Goal: Transaction & Acquisition: Purchase product/service

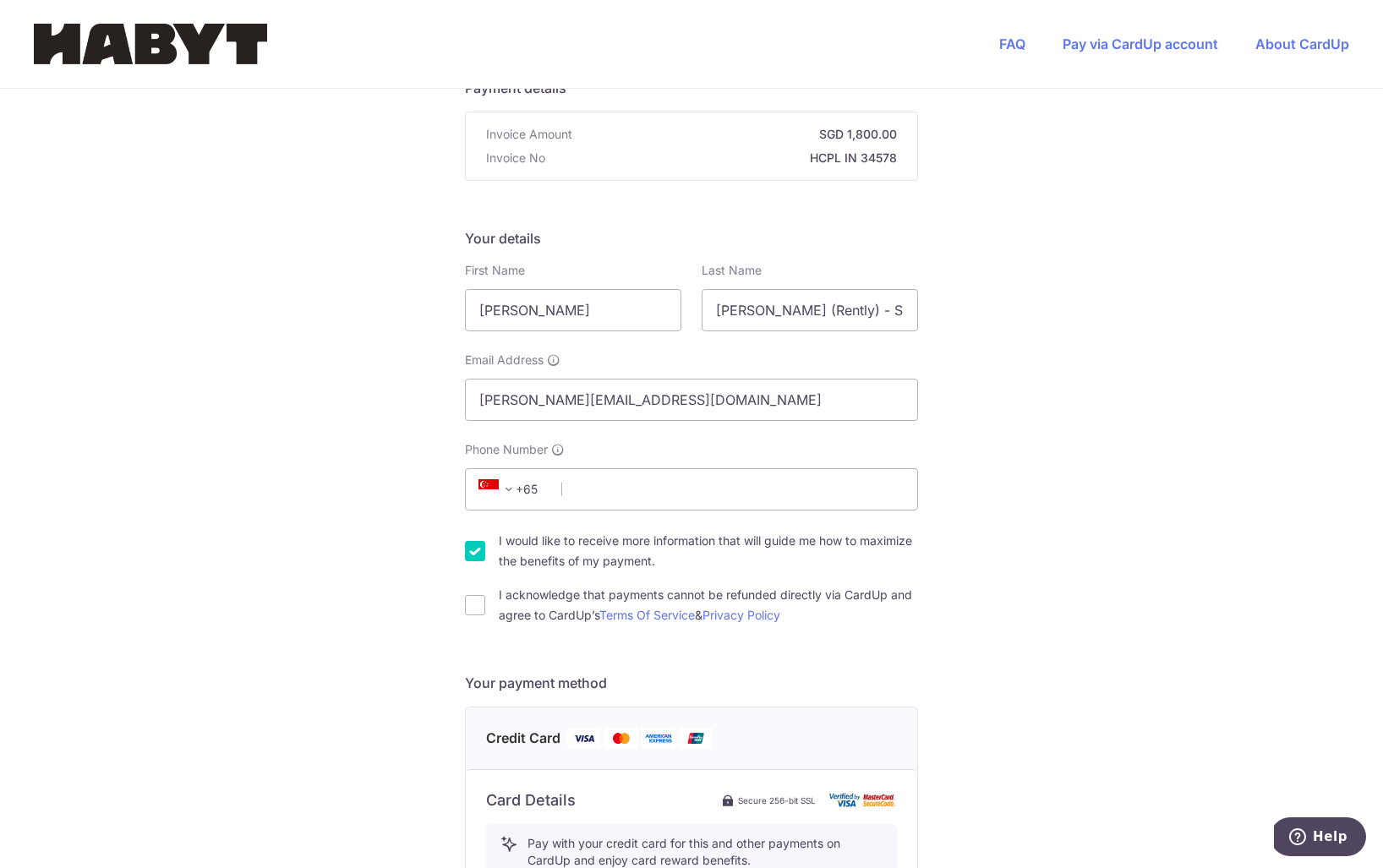
scroll to position [149, 0]
type input "88158284"
click at [469, 607] on input "I acknowledge that payments cannot be refunded directly via CardUp and agree to…" at bounding box center [475, 605] width 20 height 20
checkbox input "true"
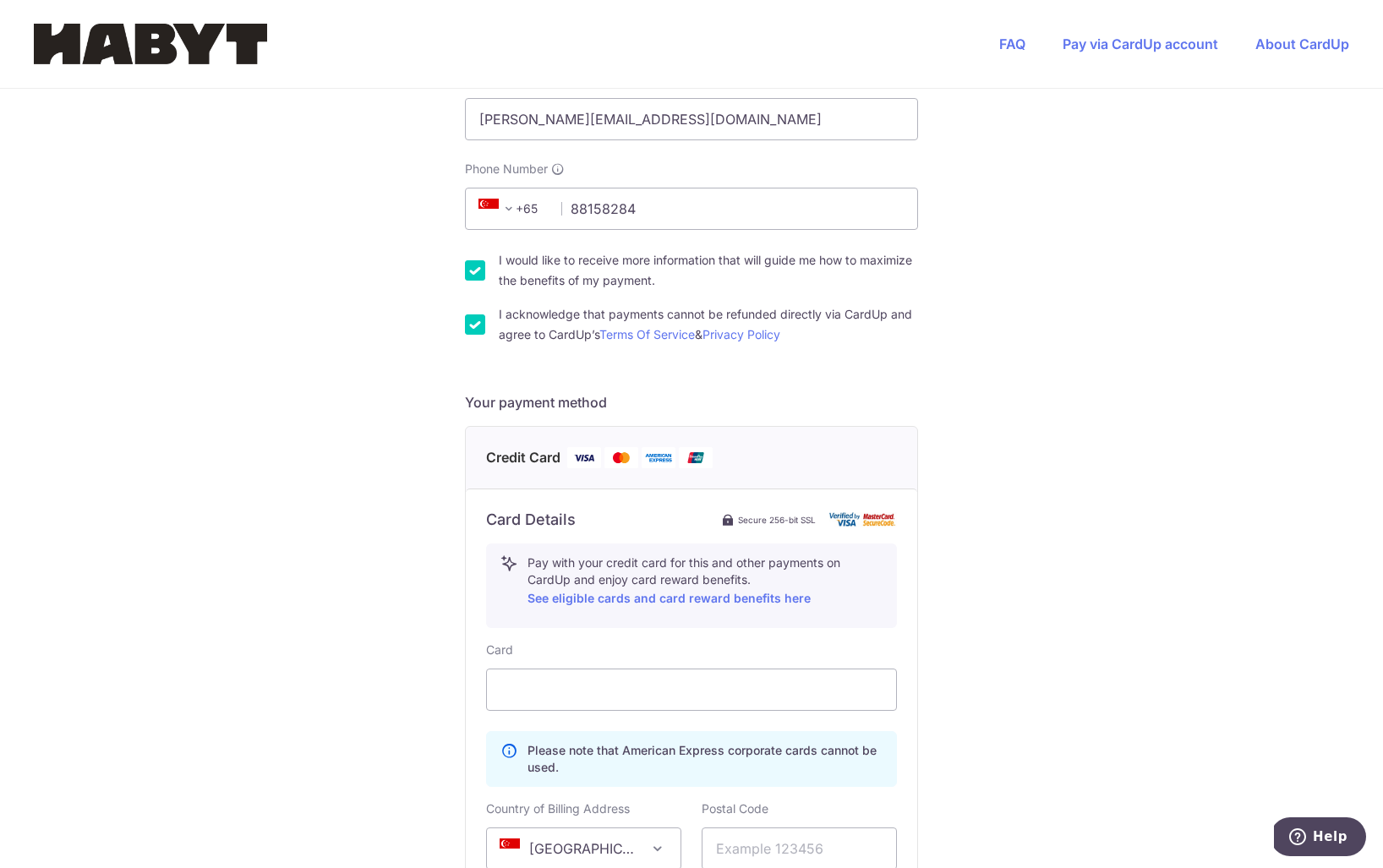
scroll to position [492, 0]
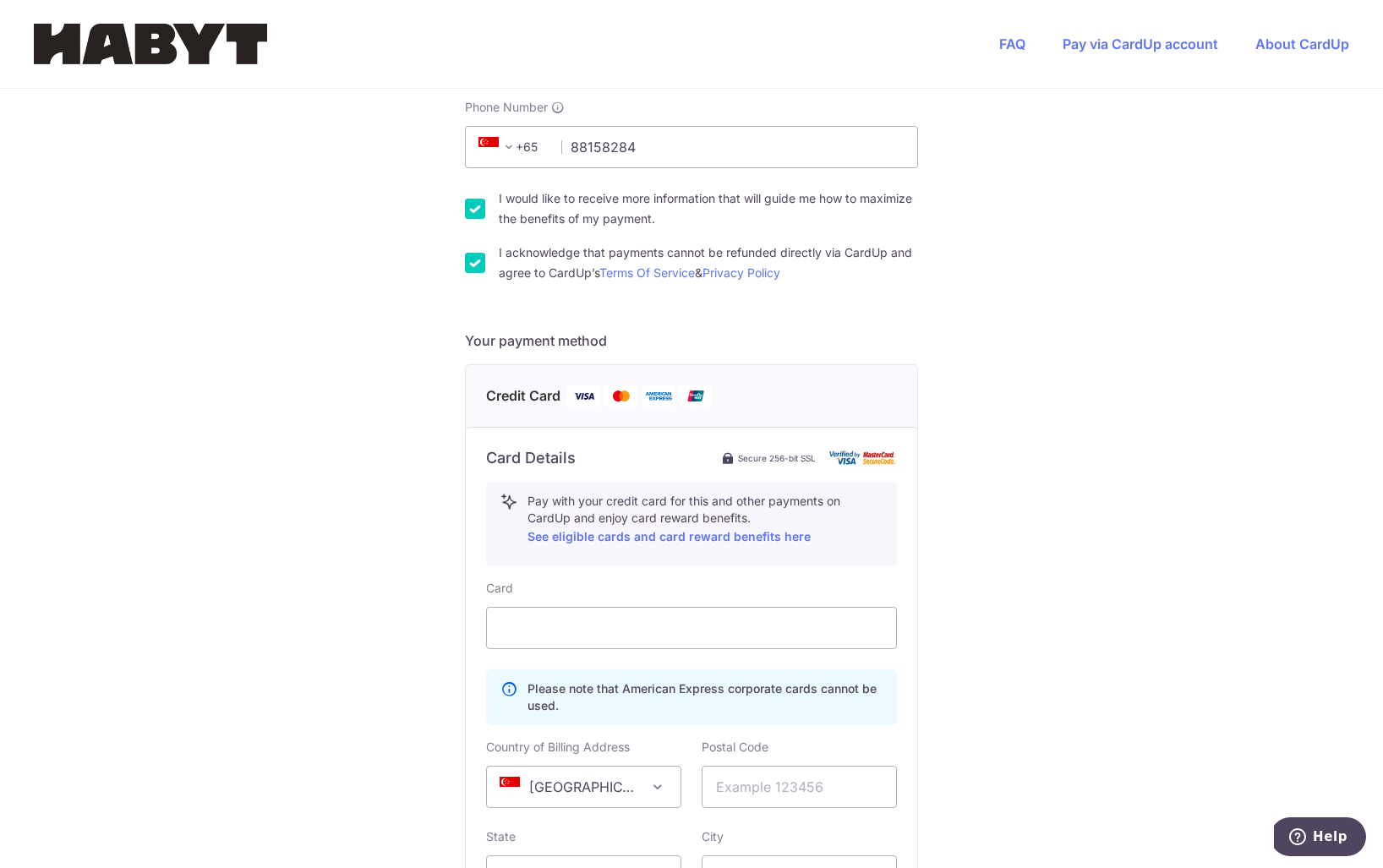
click at [474, 210] on input "I would like to receive more information that will guide me how to maximize the…" at bounding box center [475, 208] width 20 height 20
checkbox input "false"
click at [550, 639] on div at bounding box center [692, 628] width 411 height 43
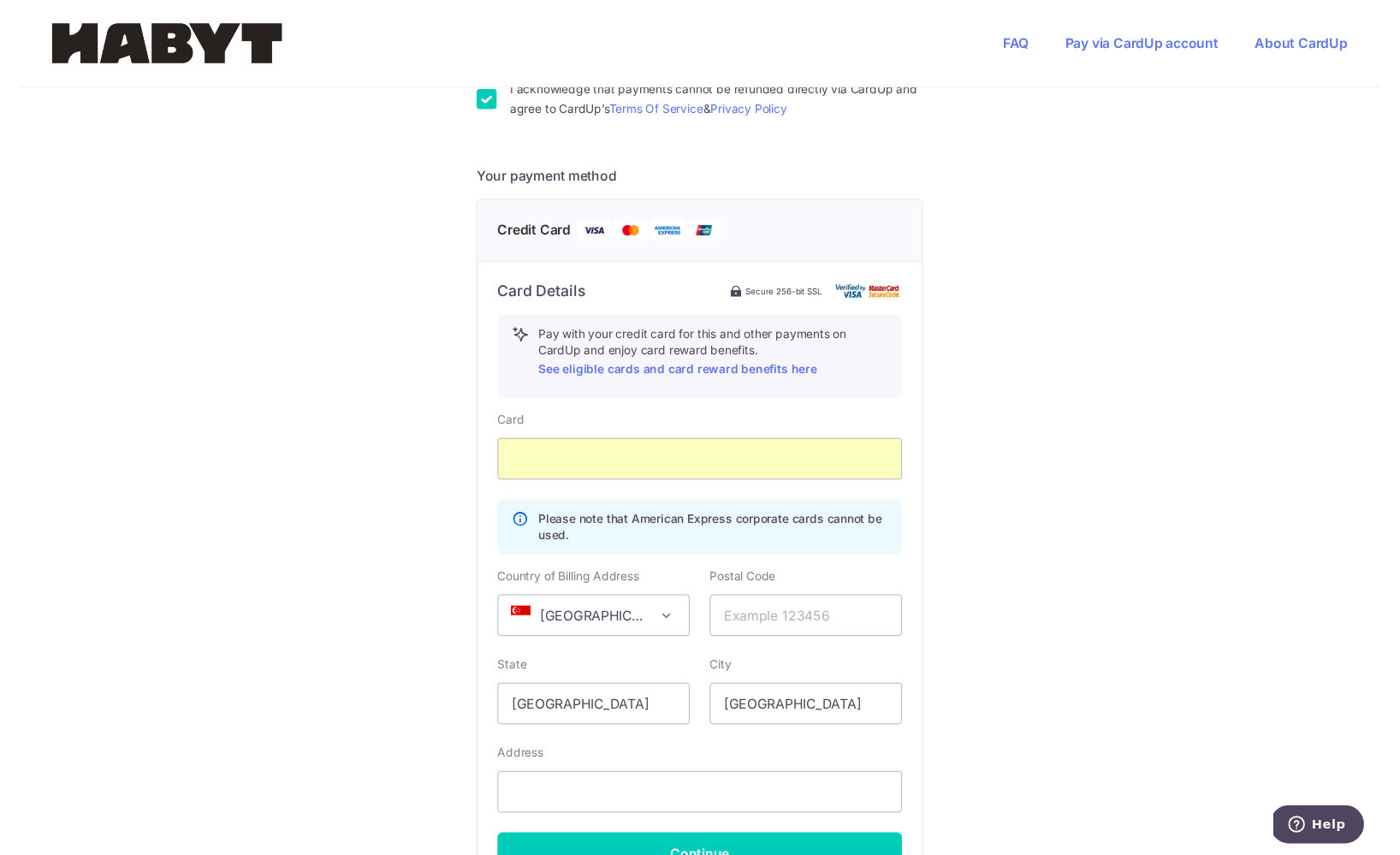
scroll to position [714, 0]
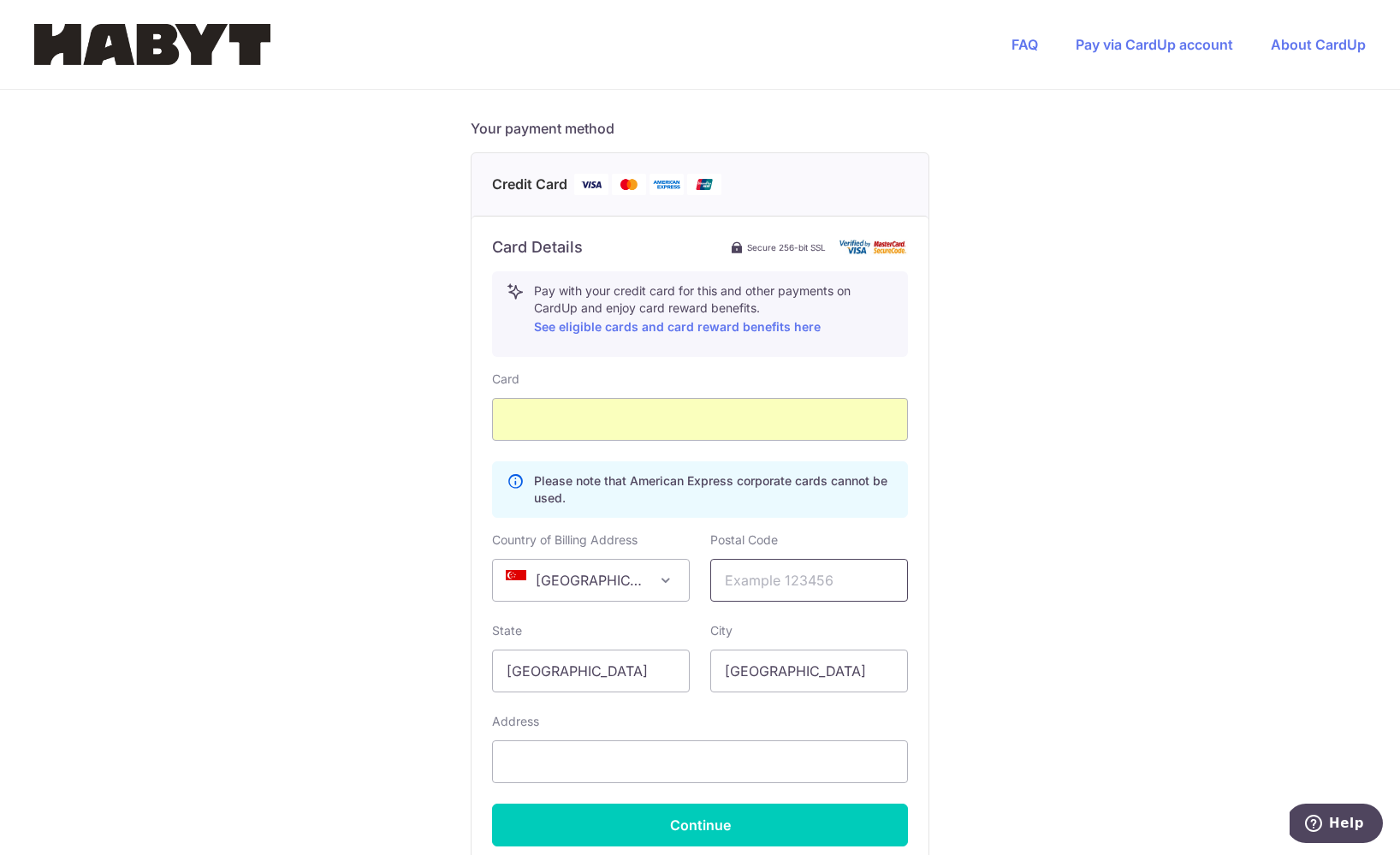
paste input "168642"
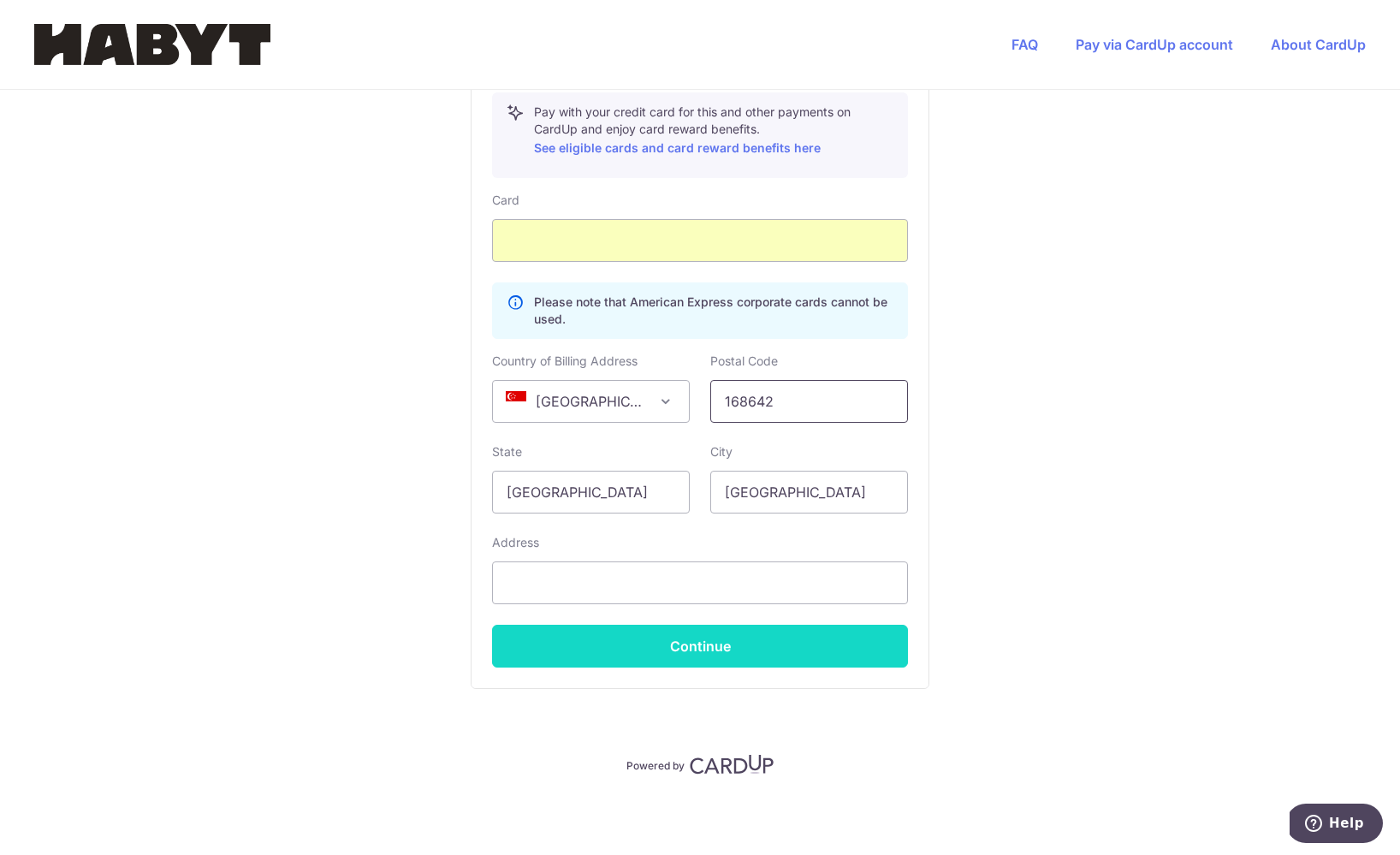
scroll to position [893, 0]
type input "168642"
click at [673, 641] on button "Continue" at bounding box center [700, 645] width 416 height 43
type input "[STREET_ADDRESS][PERSON_NAME]"
click at [570, 651] on button "Continue" at bounding box center [700, 645] width 416 height 43
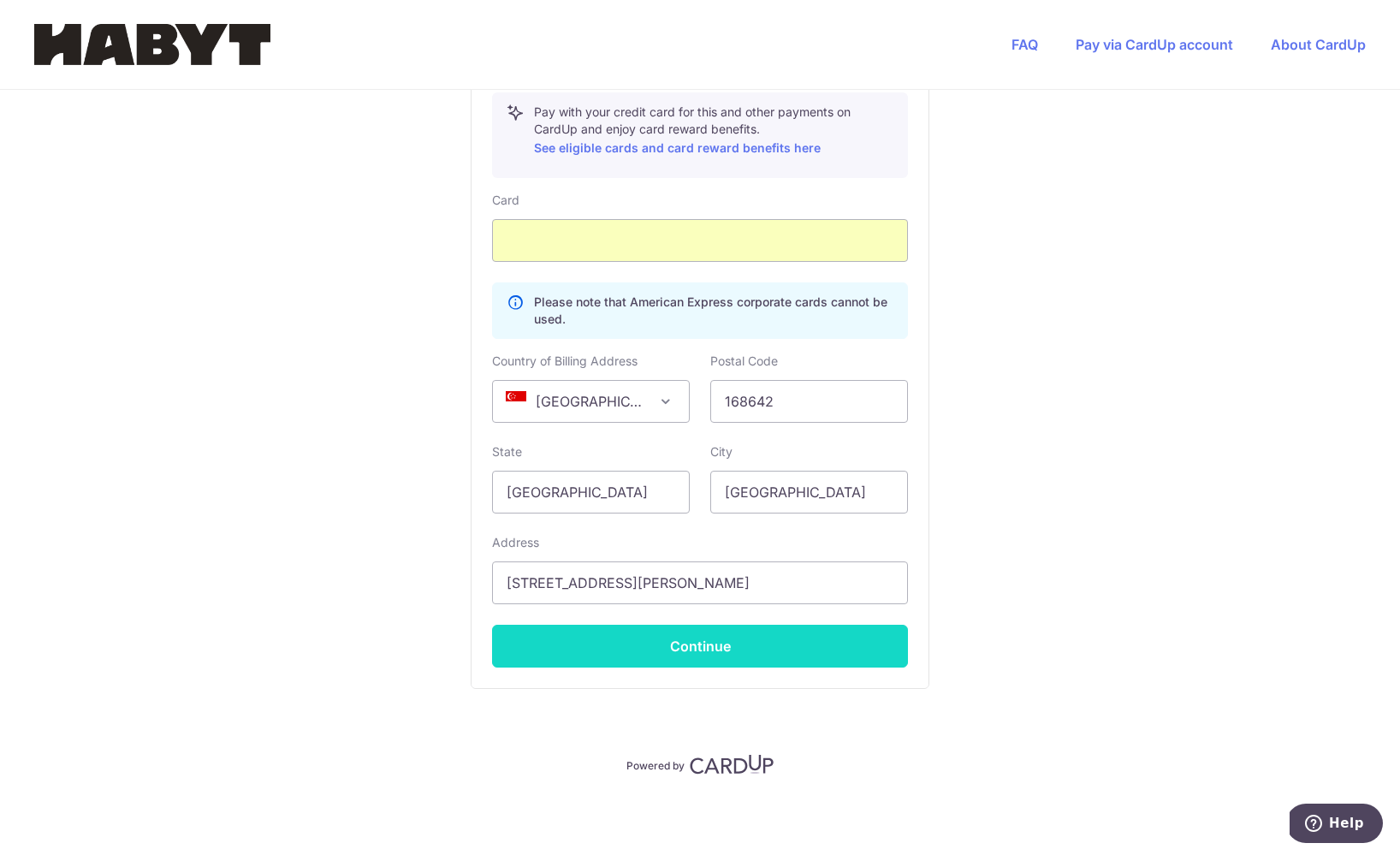
type input "**** 1156"
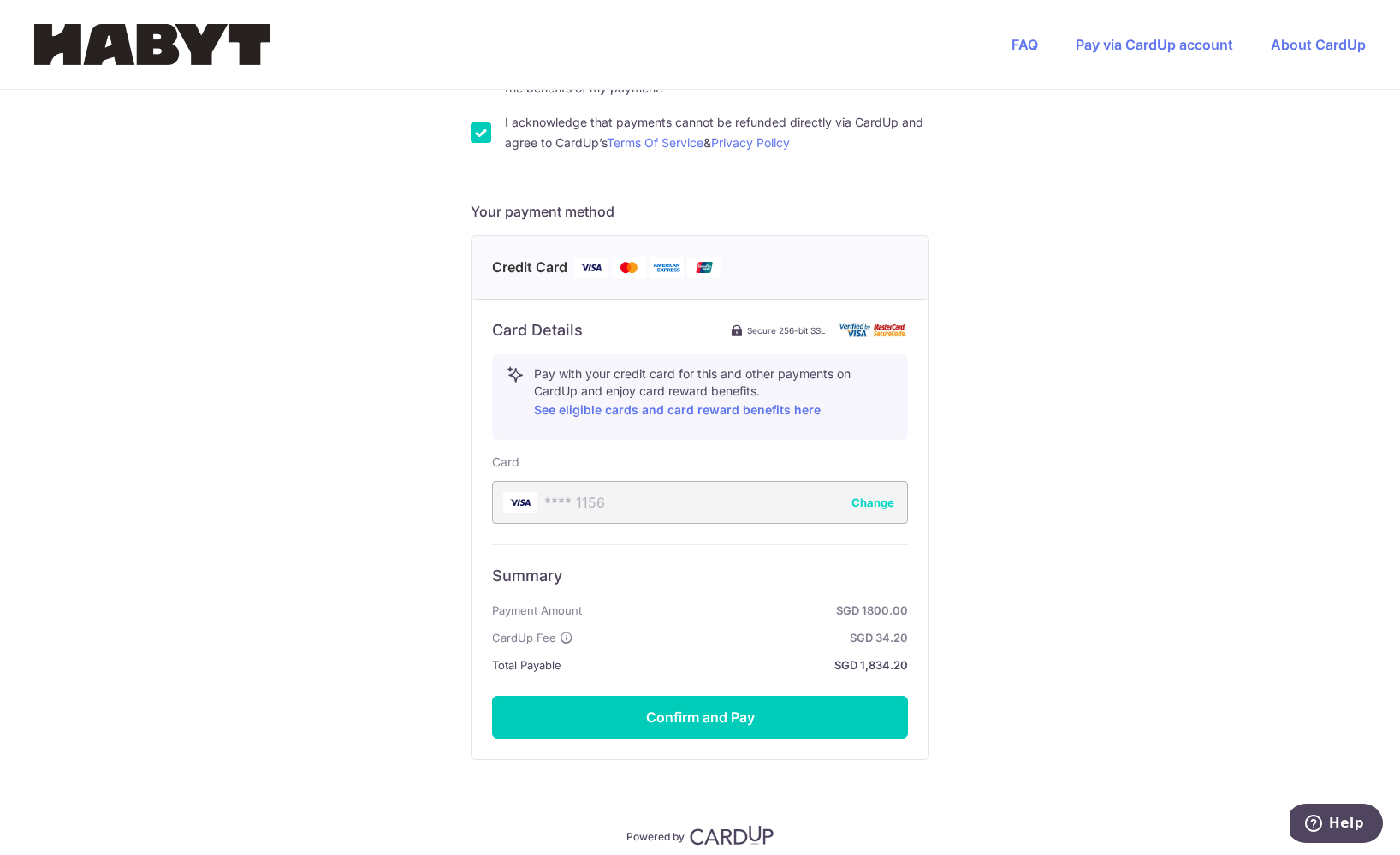
scroll to position [648, 0]
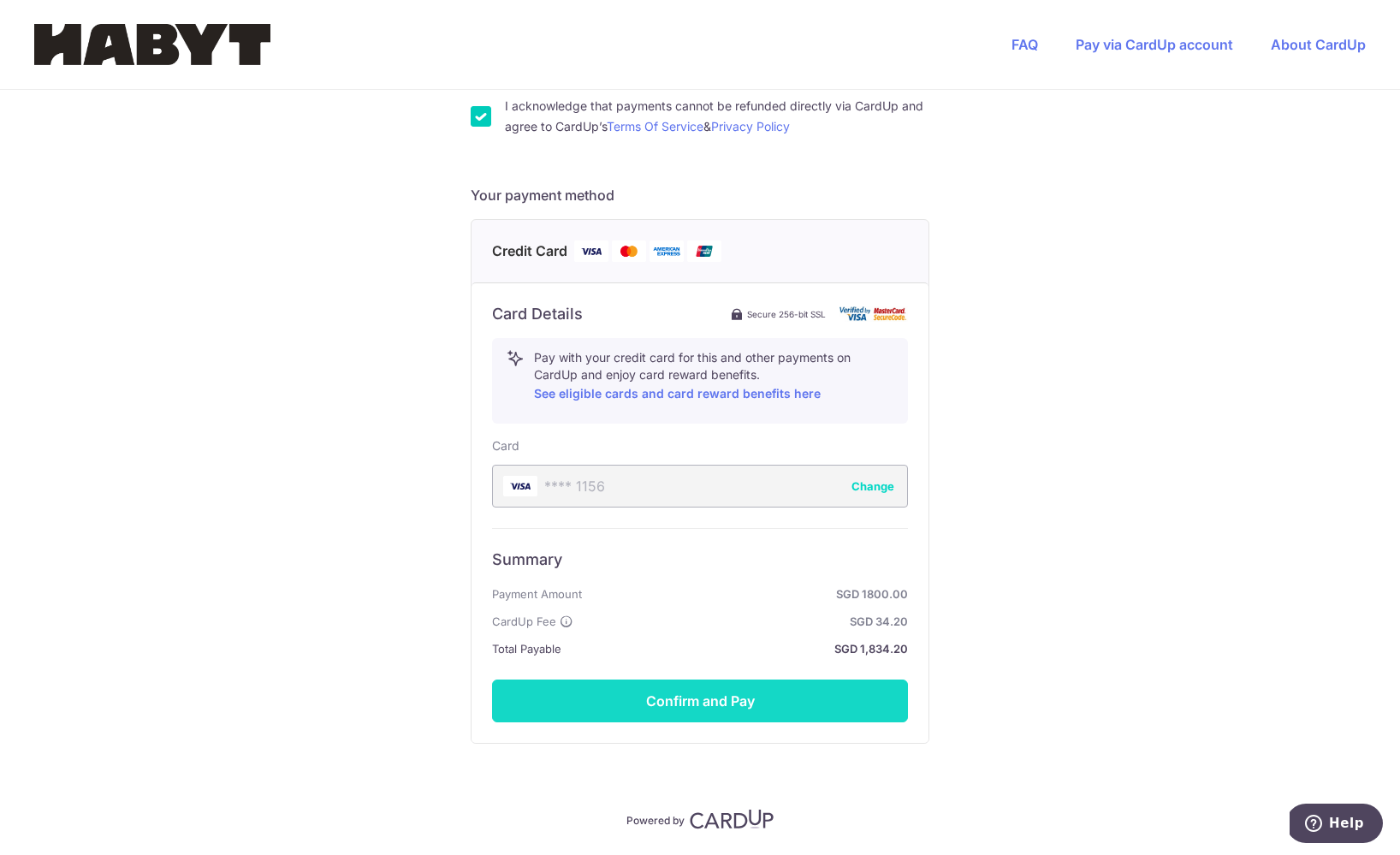
click at [608, 703] on button "Confirm and Pay" at bounding box center [700, 701] width 416 height 43
